Goal: Contribute content: Add original content to the website for others to see

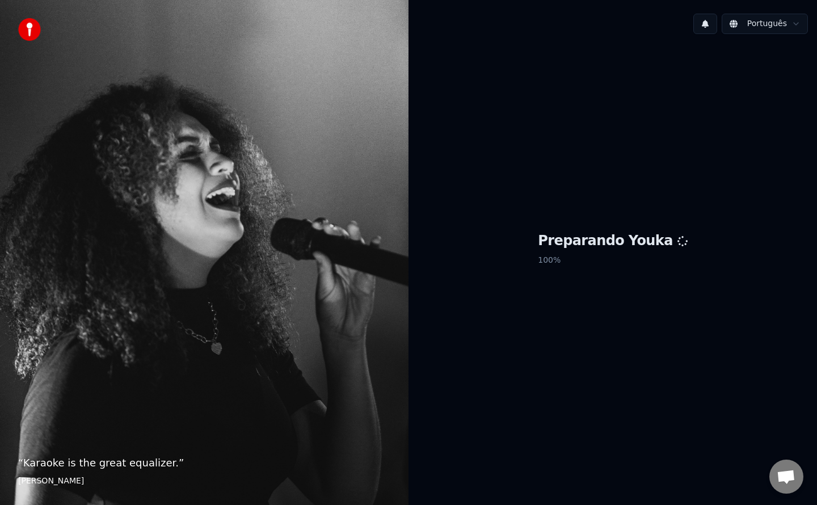
scroll to position [1485, 0]
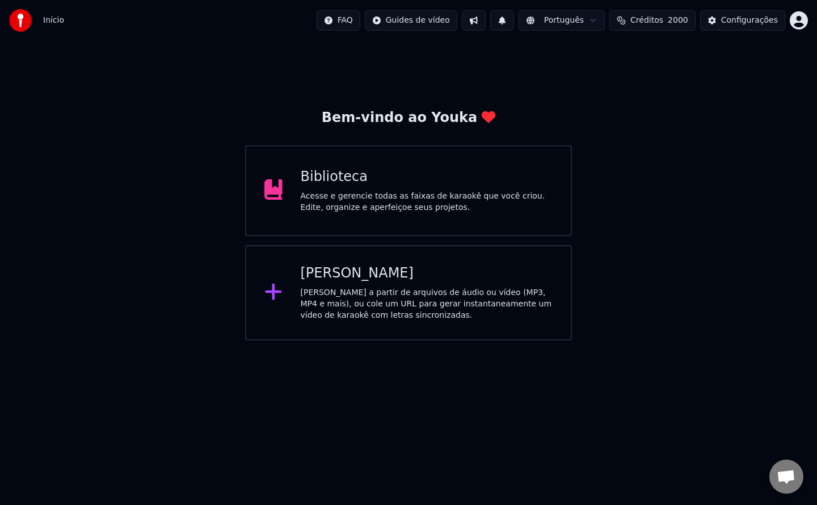
click at [503, 179] on div "Biblioteca" at bounding box center [427, 177] width 252 height 18
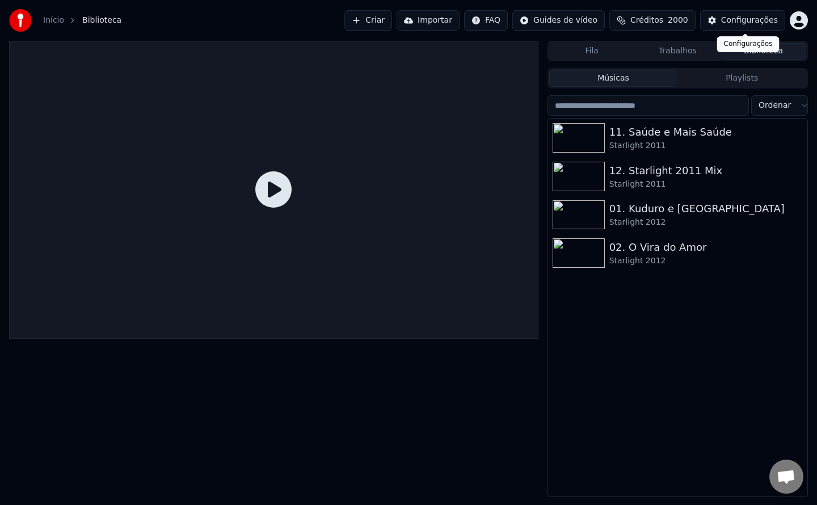
click at [741, 16] on div "Configurações" at bounding box center [749, 20] width 57 height 11
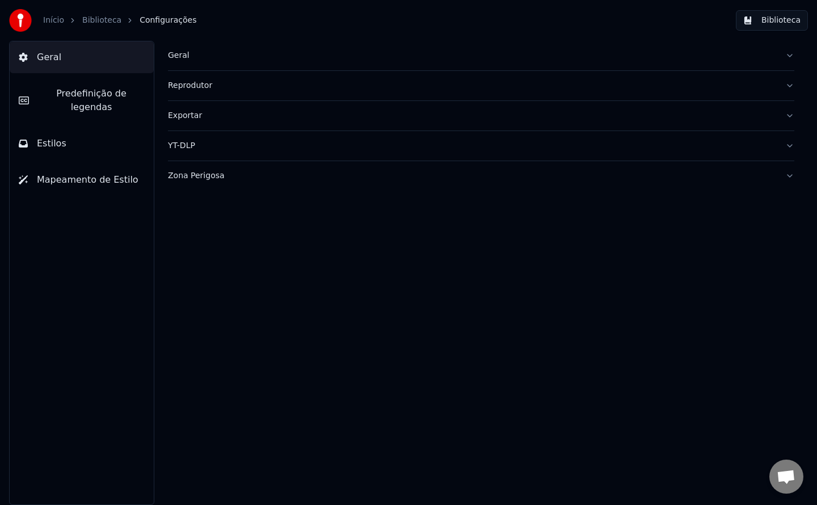
click at [179, 61] on button "Geral" at bounding box center [481, 56] width 626 height 30
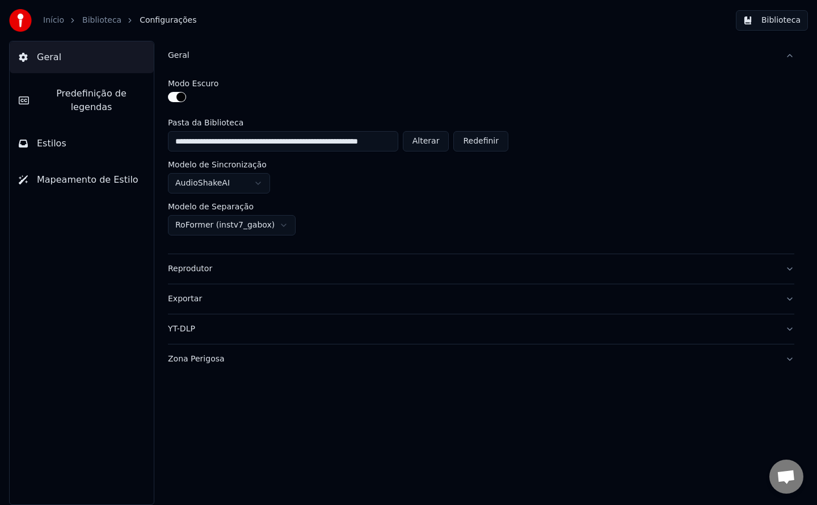
click at [417, 138] on button "Alterar" at bounding box center [426, 141] width 47 height 20
type input "**********"
click at [773, 26] on button "Biblioteca" at bounding box center [772, 20] width 72 height 20
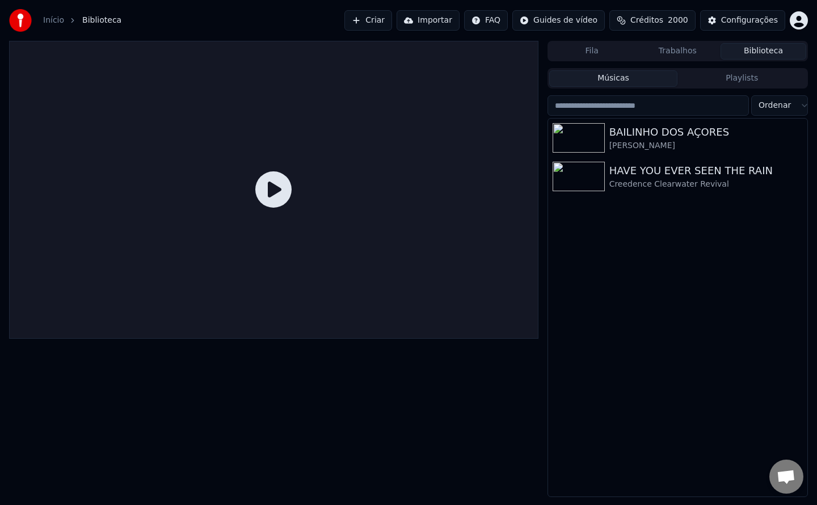
click at [659, 352] on div "BAILINHO DOS AÇORES [PERSON_NAME] janeiro HAVE YOU EVER SEEN THE RAIN Creedence…" at bounding box center [677, 308] width 259 height 378
click at [576, 341] on div "BAILINHO DOS AÇORES [PERSON_NAME] janeiro HAVE YOU EVER SEEN THE RAIN Creedence…" at bounding box center [677, 308] width 259 height 378
click at [389, 23] on button "Criar" at bounding box center [368, 20] width 48 height 20
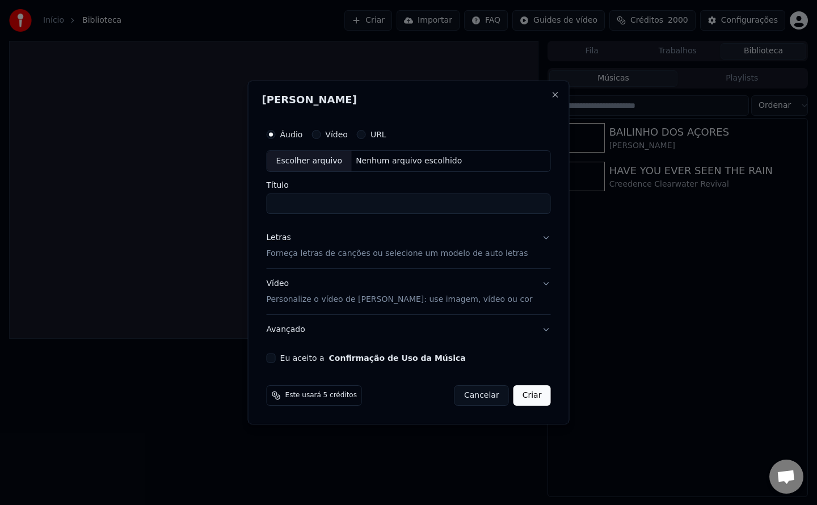
click at [276, 361] on button "Eu aceito a Confirmação de Uso da Música" at bounding box center [271, 357] width 9 height 9
click at [291, 243] on div "Letras" at bounding box center [279, 237] width 24 height 11
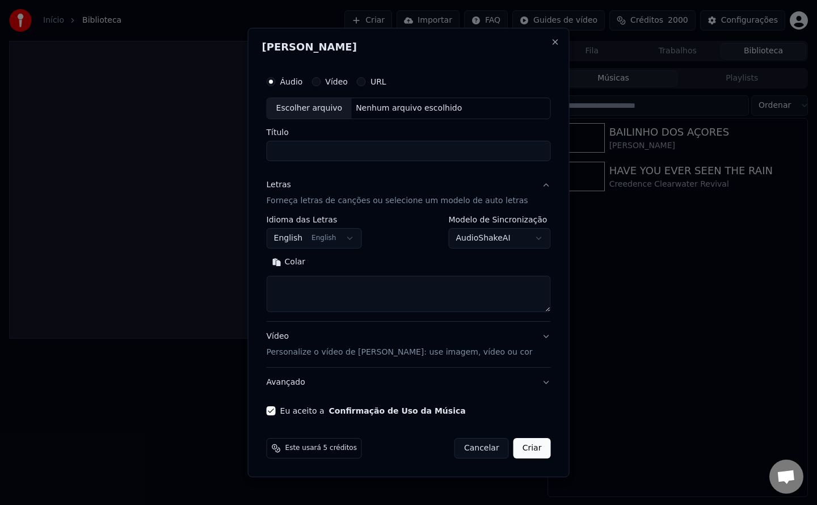
click at [310, 264] on button "Colar" at bounding box center [289, 262] width 45 height 18
type textarea "**********"
click at [341, 239] on body "Início Biblioteca Criar Importar FAQ Guides de vídeo Créditos 2000 Configuraçõe…" at bounding box center [408, 252] width 817 height 505
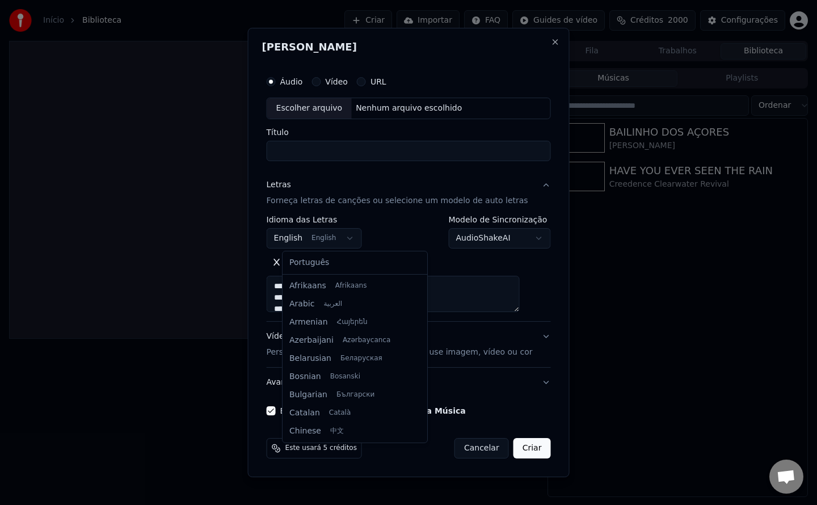
scroll to position [91, 0]
select select "**"
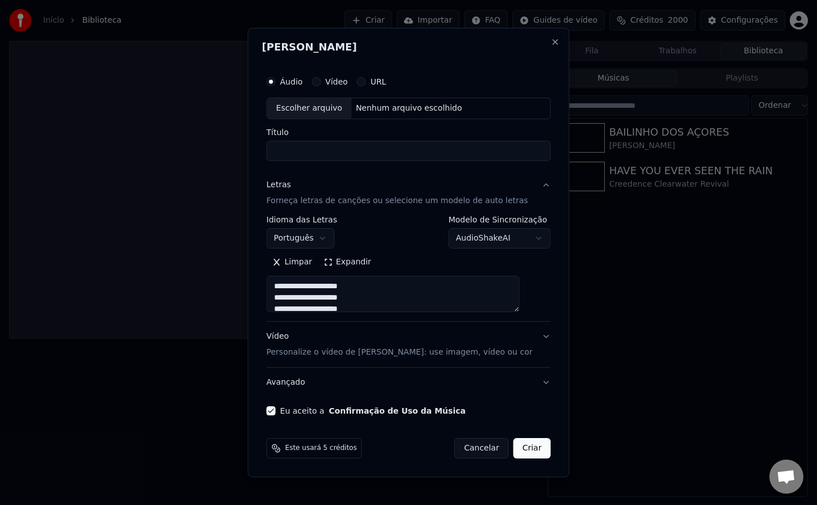
click at [419, 111] on div "Nenhum arquivo escolhido" at bounding box center [408, 108] width 115 height 11
type input "**********"
click at [536, 450] on button "Criar" at bounding box center [531, 448] width 37 height 20
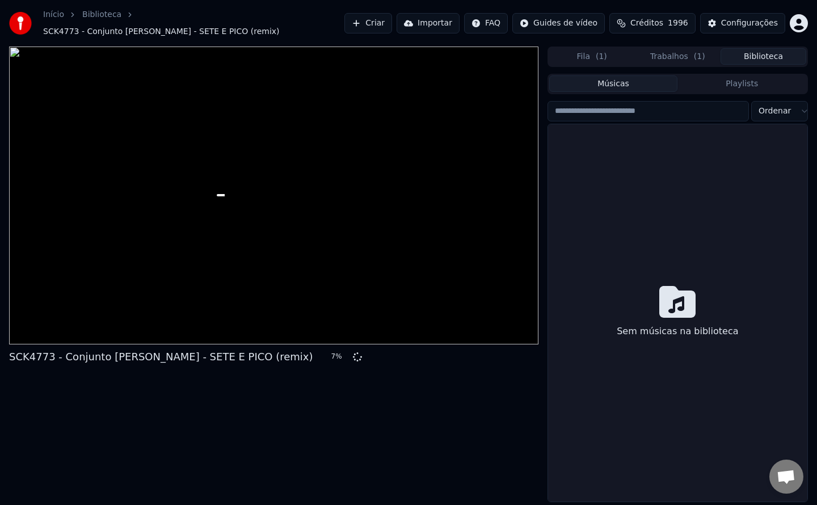
click at [759, 52] on button "Biblioteca" at bounding box center [763, 56] width 86 height 16
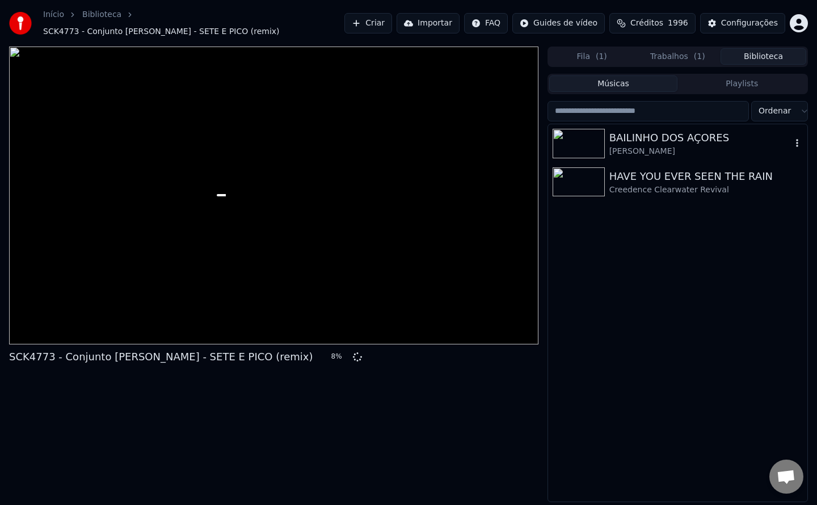
click at [676, 146] on div "[PERSON_NAME]" at bounding box center [700, 151] width 182 height 11
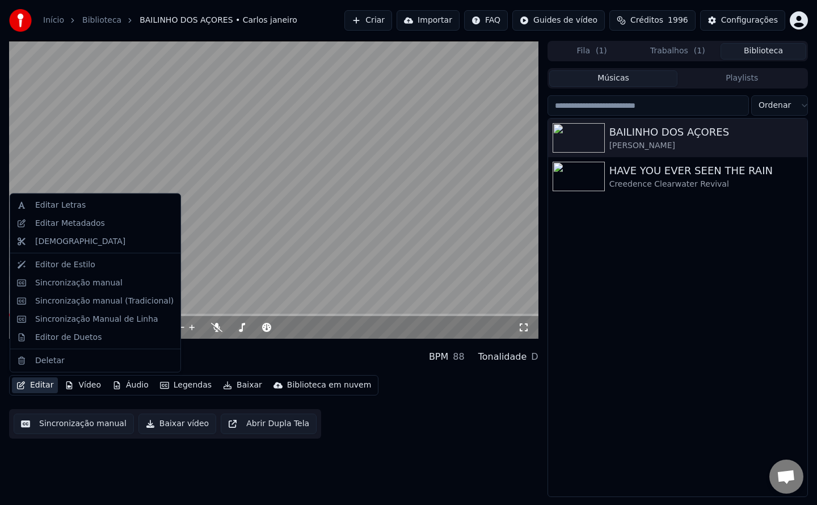
click at [45, 385] on button "Editar" at bounding box center [35, 385] width 46 height 16
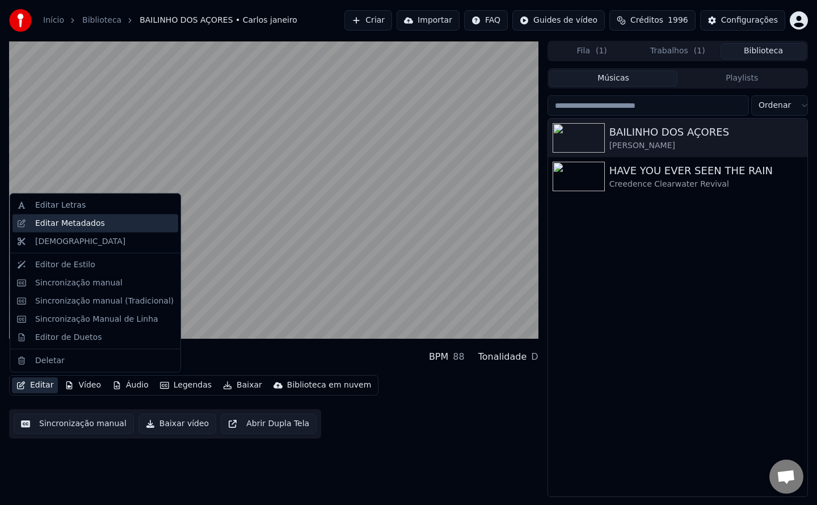
click at [102, 223] on div "Editar Metadados" at bounding box center [104, 222] width 138 height 11
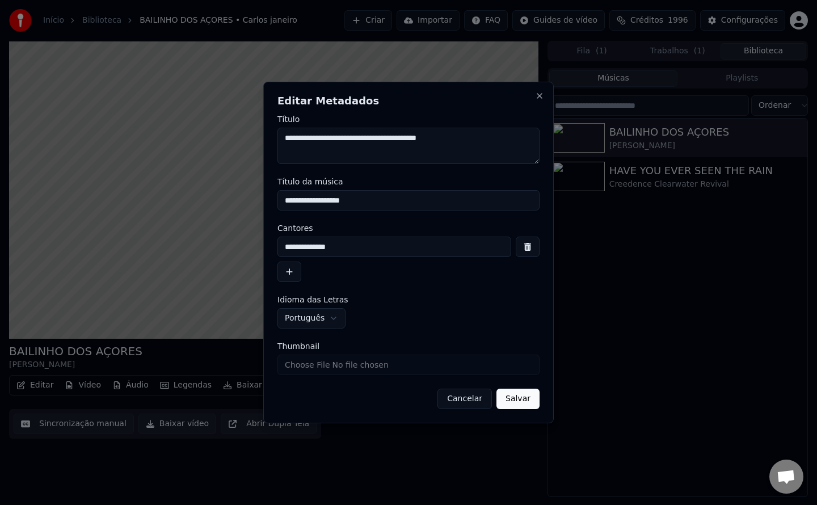
click at [452, 397] on button "Cancelar" at bounding box center [464, 399] width 54 height 20
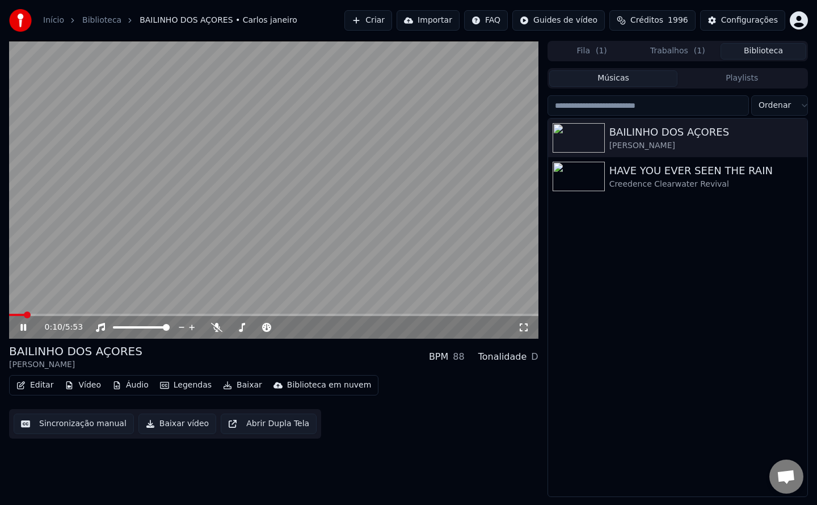
click at [283, 256] on video at bounding box center [273, 190] width 529 height 298
click at [665, 216] on div "SETE E PICO" at bounding box center [700, 209] width 182 height 16
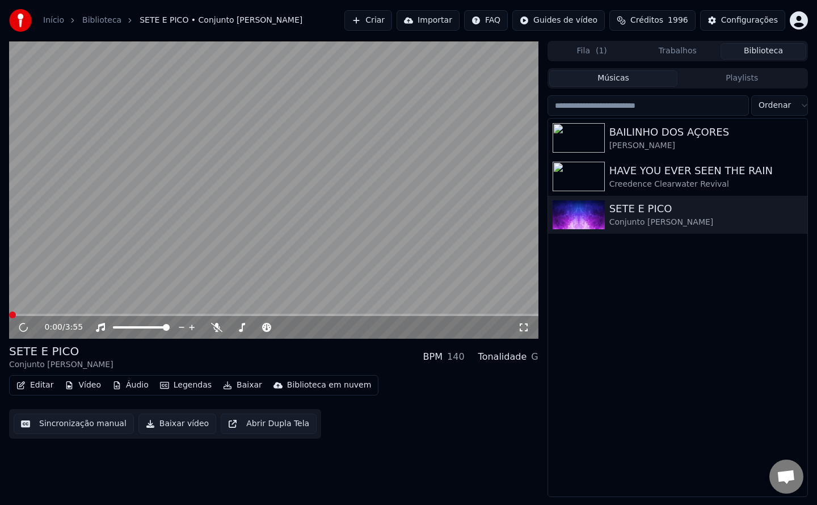
click at [43, 385] on button "Editar" at bounding box center [35, 385] width 46 height 16
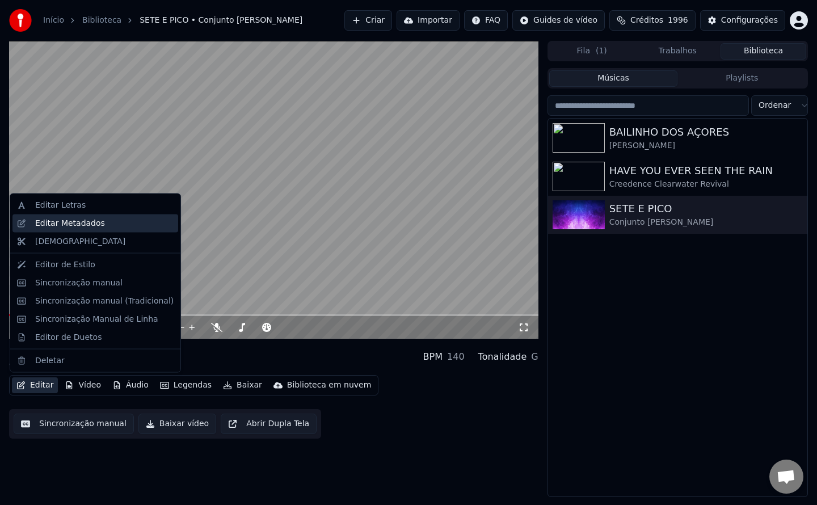
click at [98, 222] on div "Editar Metadados" at bounding box center [104, 222] width 138 height 11
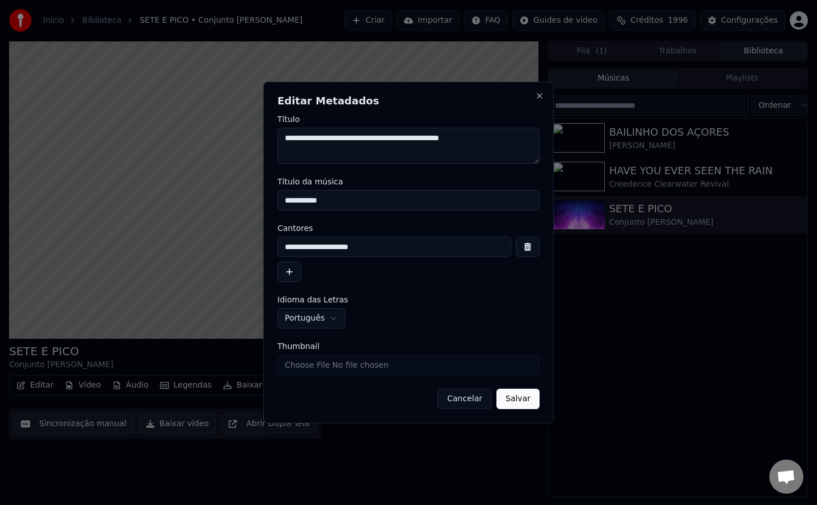
drag, startPoint x: 499, startPoint y: 141, endPoint x: 415, endPoint y: 149, distance: 84.9
click at [415, 149] on textarea "**********" at bounding box center [408, 146] width 262 height 36
drag, startPoint x: 352, startPoint y: 199, endPoint x: 192, endPoint y: 207, distance: 160.8
click at [192, 207] on body "Início Biblioteca SETE E PICO • Conjunto [PERSON_NAME] Importar FAQ Guides de v…" at bounding box center [408, 252] width 817 height 505
paste input "********"
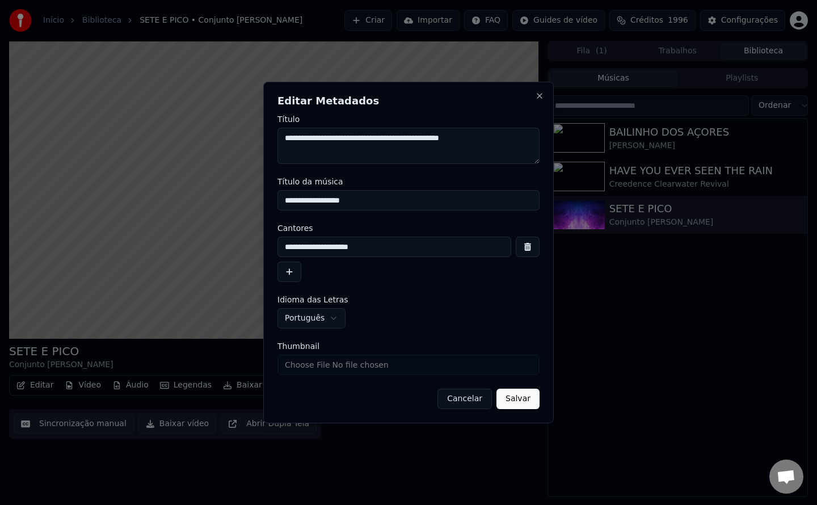
type input "**********"
click at [361, 368] on input "Thumbnail" at bounding box center [408, 365] width 262 height 20
type input "**********"
click at [515, 399] on button "Salvar" at bounding box center [517, 399] width 43 height 20
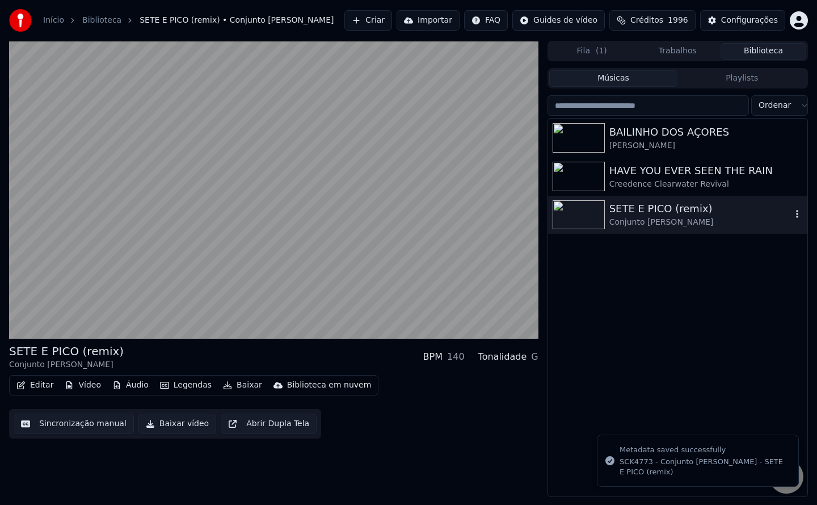
click at [797, 217] on icon "button" at bounding box center [796, 213] width 11 height 9
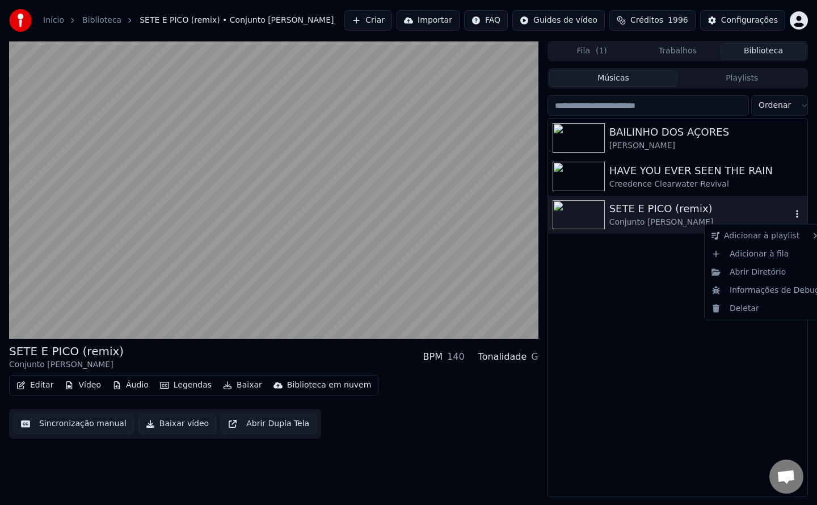
click at [797, 214] on icon "button" at bounding box center [797, 214] width 2 height 8
click at [776, 273] on div "Abrir Diretório" at bounding box center [765, 272] width 117 height 18
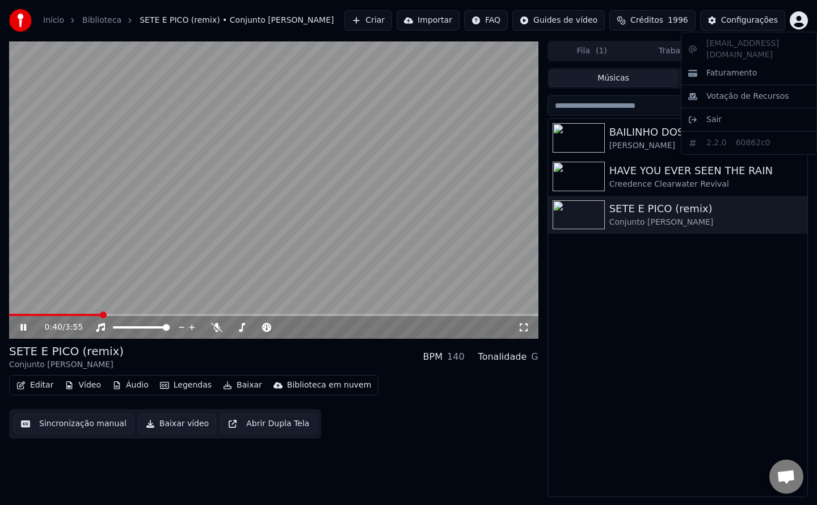
click at [803, 19] on html "Início Biblioteca SETE E PICO (remix) • Conjunto [PERSON_NAME] Importar FAQ Gui…" at bounding box center [408, 252] width 817 height 505
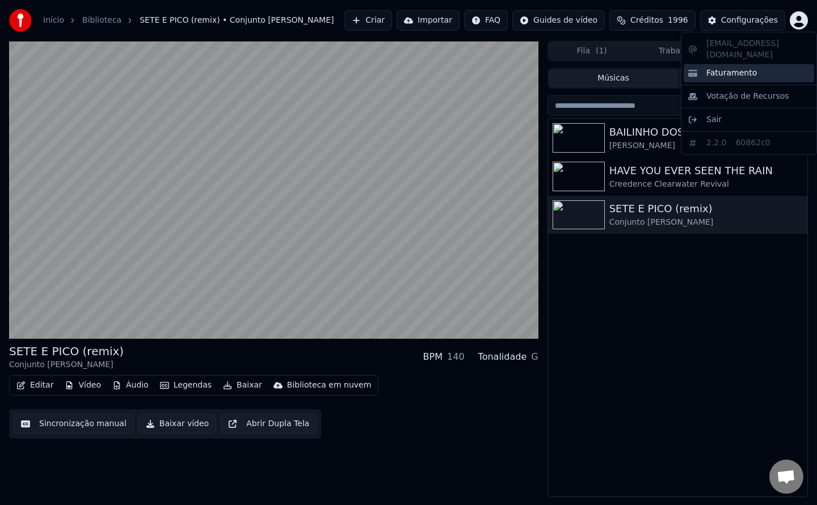
click at [735, 68] on span "Faturamento" at bounding box center [731, 73] width 50 height 11
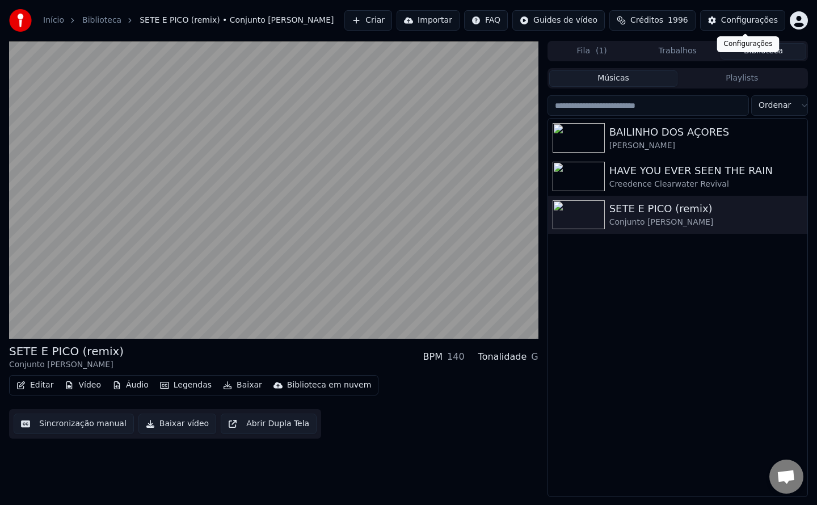
click at [745, 23] on div "Configurações" at bounding box center [749, 20] width 57 height 11
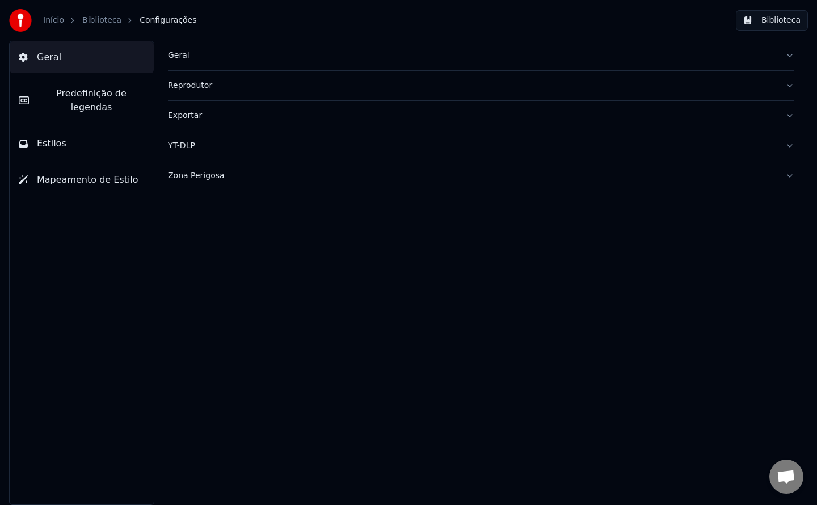
click at [180, 60] on div "Geral" at bounding box center [472, 55] width 608 height 11
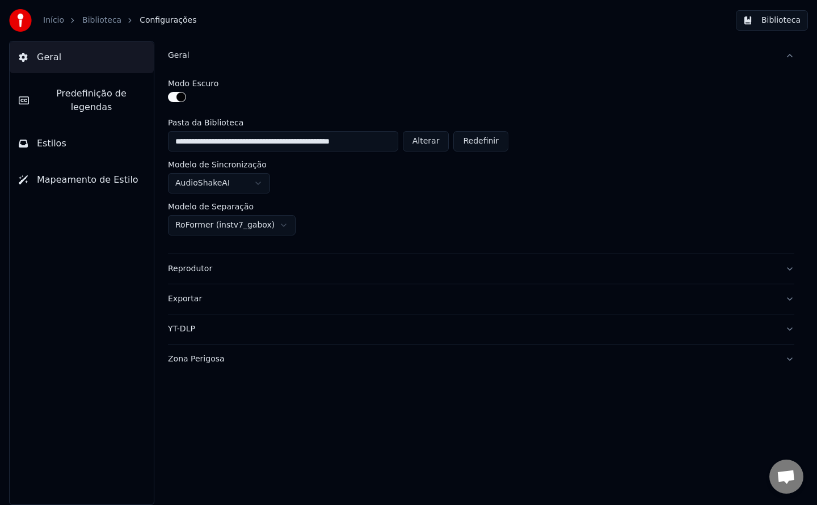
click at [432, 144] on button "Alterar" at bounding box center [426, 141] width 47 height 20
type input "**********"
click at [762, 19] on button "Biblioteca" at bounding box center [772, 20] width 72 height 20
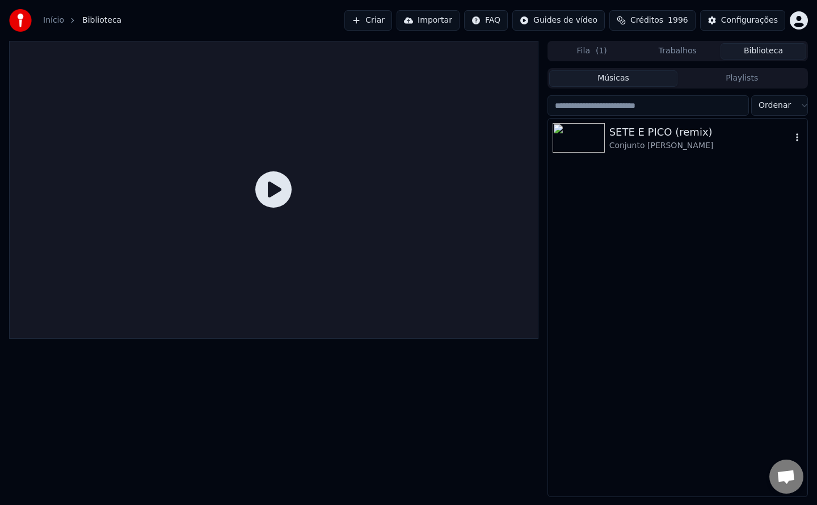
click at [671, 142] on div "Conjunto [PERSON_NAME]" at bounding box center [700, 145] width 182 height 11
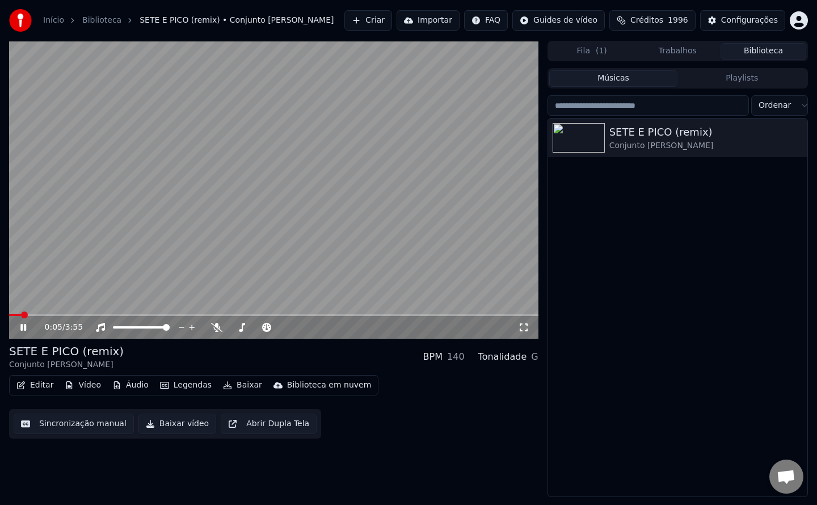
click at [410, 252] on video at bounding box center [273, 190] width 529 height 298
click at [24, 332] on div "0:05 / 3:55" at bounding box center [274, 327] width 520 height 11
click at [22, 328] on icon at bounding box center [23, 327] width 7 height 8
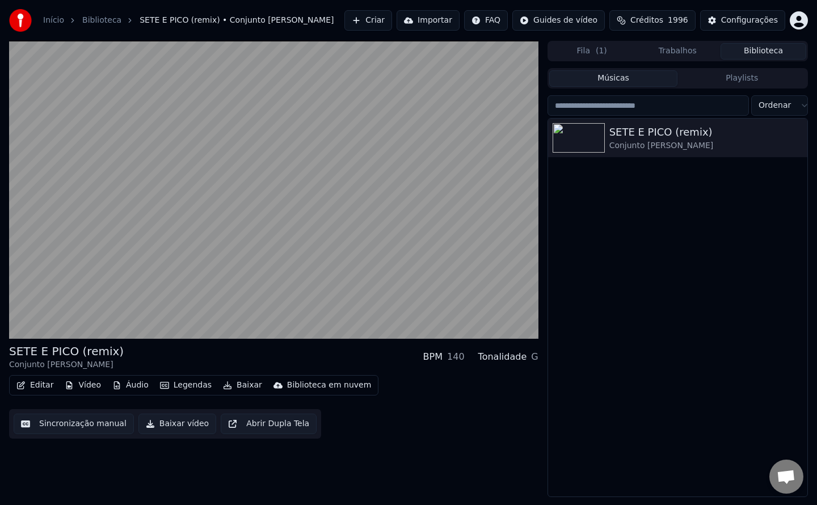
click at [158, 424] on button "Baixar vídeo" at bounding box center [177, 424] width 78 height 20
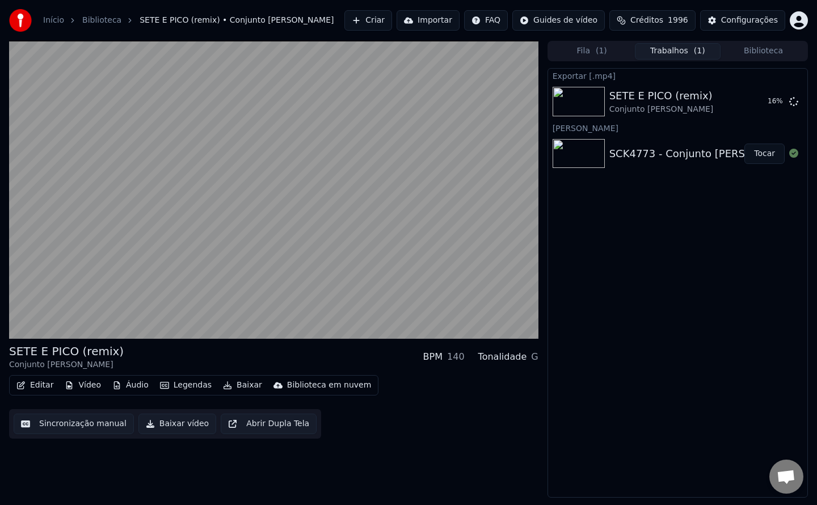
click at [99, 428] on button "Sincronização manual" at bounding box center [74, 424] width 120 height 20
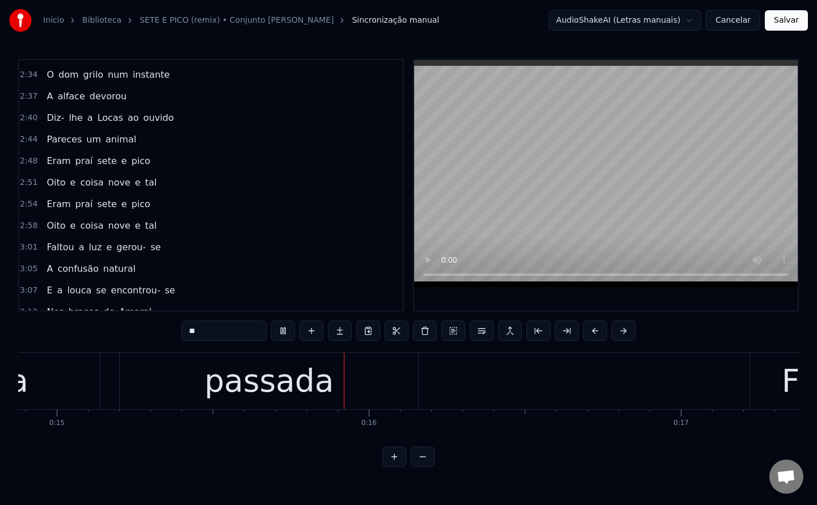
scroll to position [0, 4668]
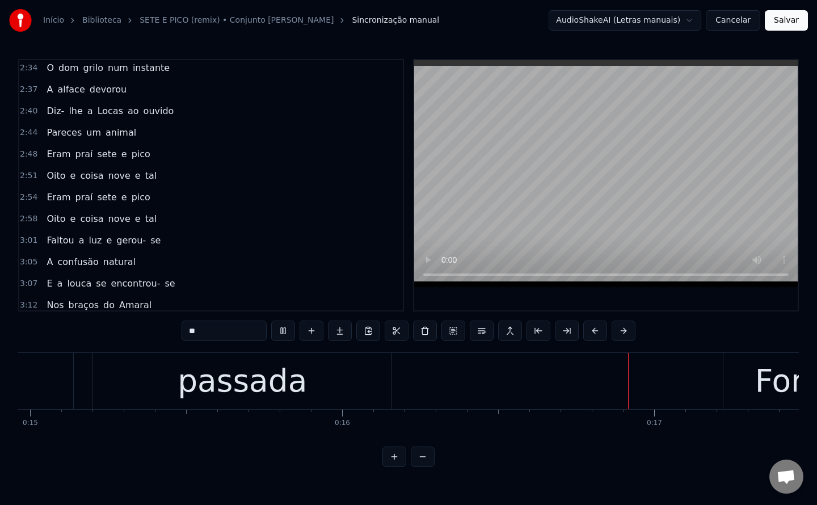
click at [52, 243] on span "Faltou" at bounding box center [60, 240] width 30 height 13
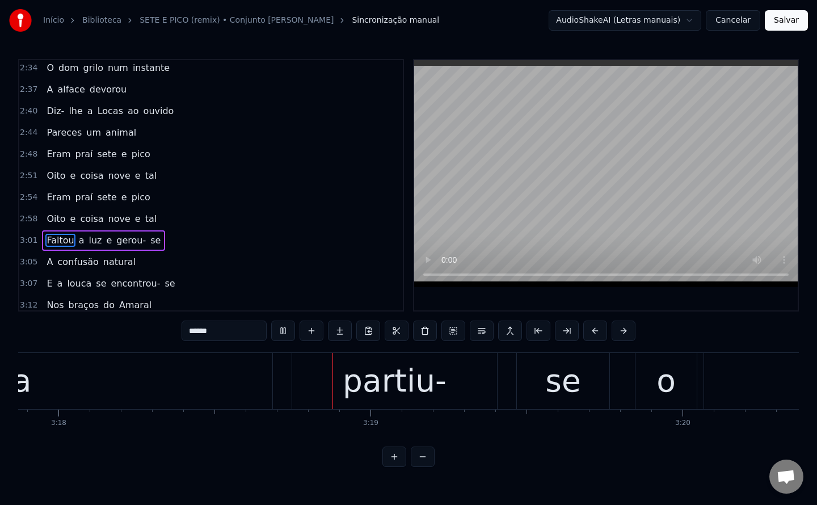
scroll to position [0, 61742]
click at [71, 285] on span "louca" at bounding box center [79, 283] width 27 height 13
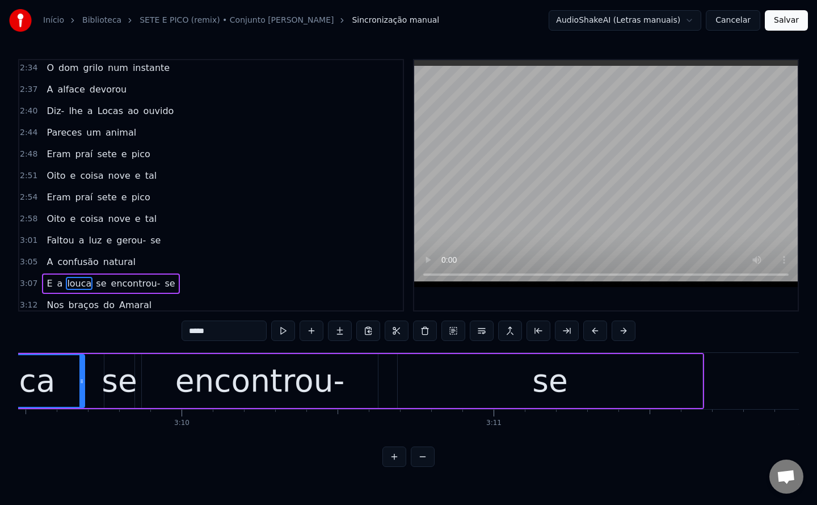
scroll to position [0, 58986]
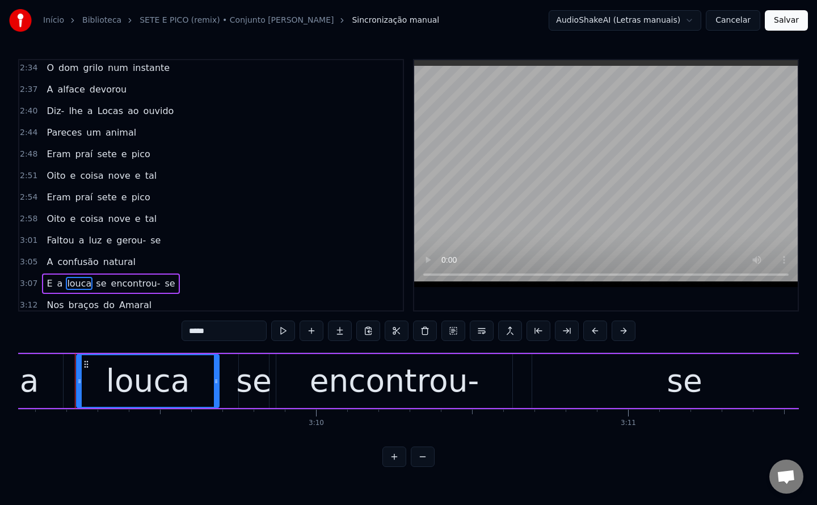
drag, startPoint x: 228, startPoint y: 333, endPoint x: 0, endPoint y: 351, distance: 228.8
click at [0, 351] on div "Início Biblioteca SETE E PICO (remix) • Conjunto [PERSON_NAME] manual AudioShak…" at bounding box center [408, 233] width 817 height 467
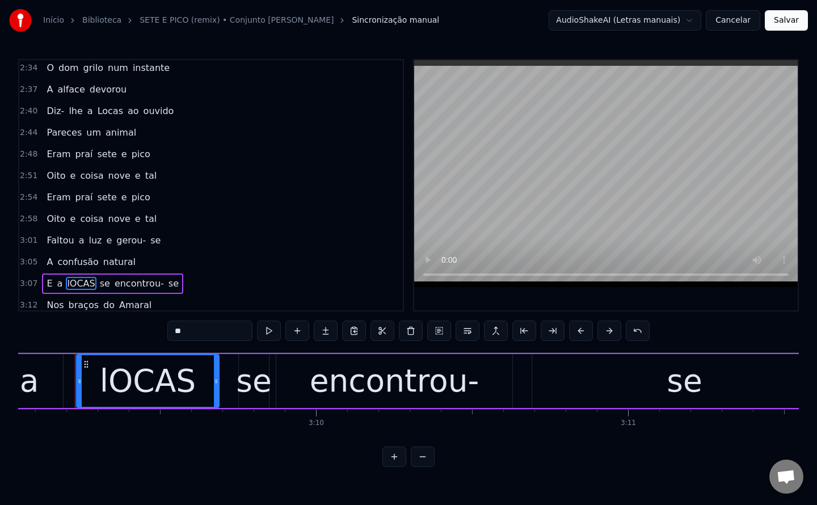
type input "*"
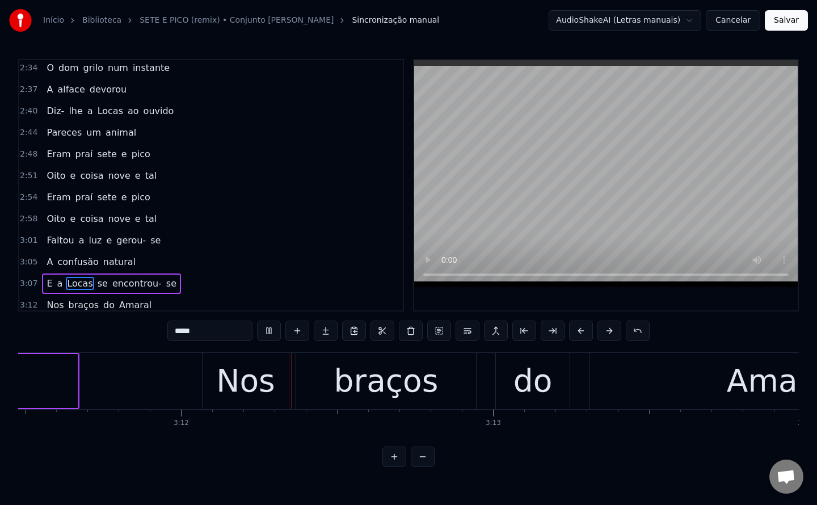
scroll to position [0, 59747]
click at [96, 284] on span "se" at bounding box center [102, 283] width 12 height 13
type input "**"
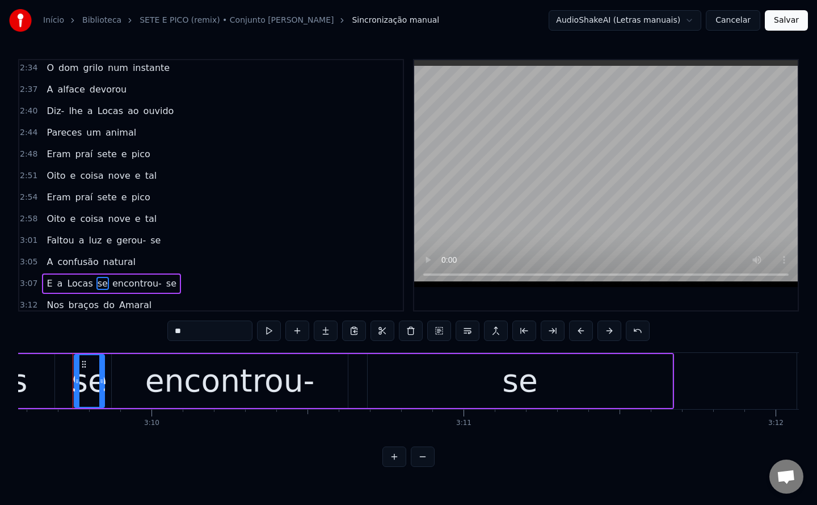
scroll to position [0, 59148]
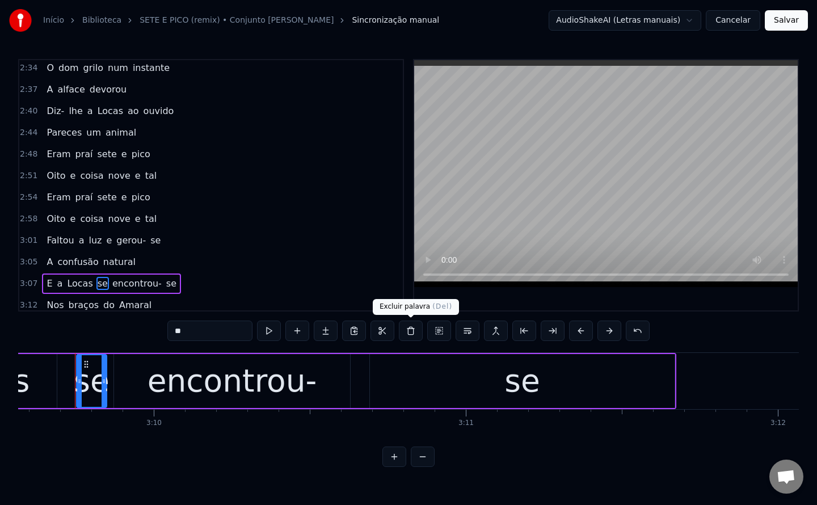
click at [411, 333] on button at bounding box center [411, 331] width 24 height 20
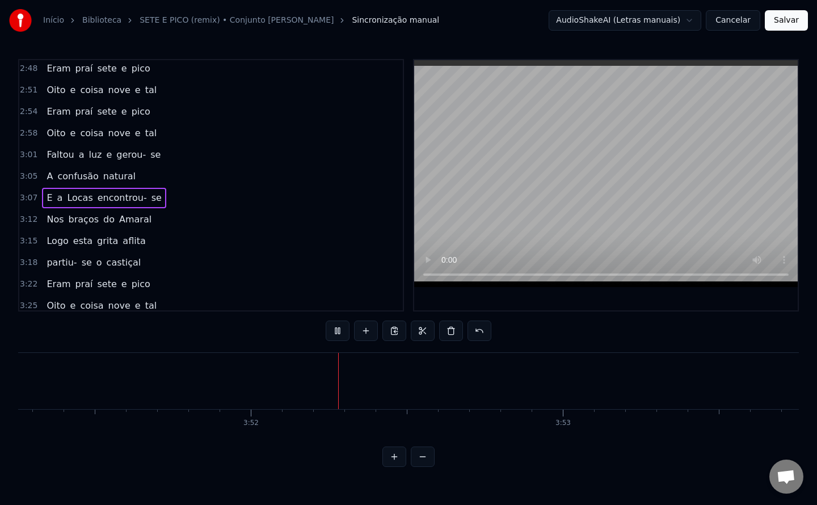
scroll to position [0, 72186]
click at [789, 26] on button "Salvar" at bounding box center [786, 20] width 43 height 20
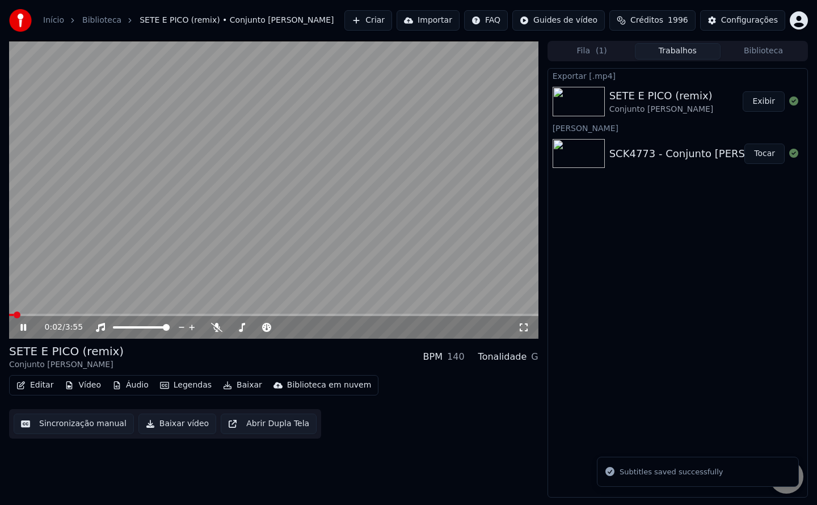
click at [170, 427] on button "Baixar vídeo" at bounding box center [177, 424] width 78 height 20
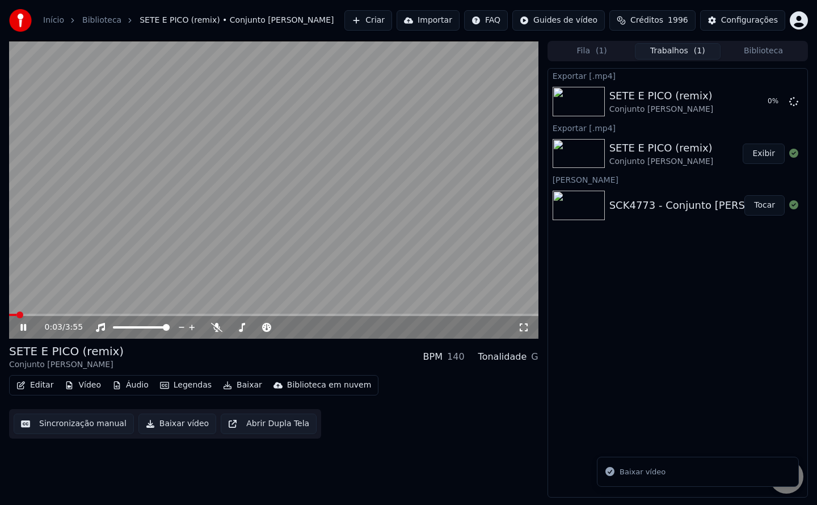
click at [260, 213] on video at bounding box center [273, 190] width 529 height 298
